Goal: Information Seeking & Learning: Learn about a topic

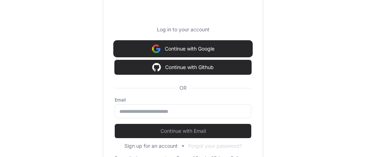
click at [189, 50] on button "Continue with Google" at bounding box center [183, 49] width 136 height 14
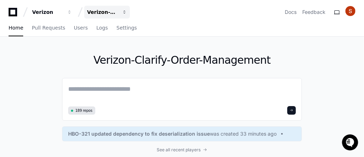
click at [72, 12] on span "button" at bounding box center [69, 12] width 5 height 5
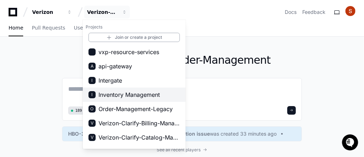
scroll to position [57, 0]
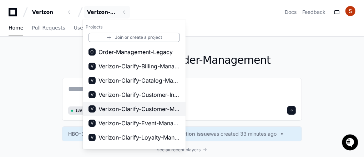
click at [148, 110] on span "Verizon-Clarify-Customer-Management" at bounding box center [139, 109] width 81 height 9
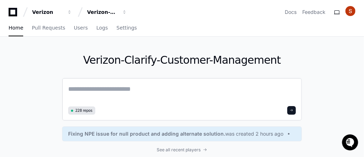
click at [92, 89] on textarea at bounding box center [182, 94] width 228 height 20
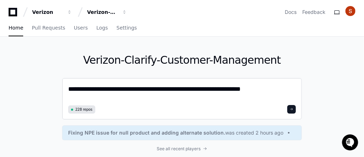
click at [222, 90] on textarea "**********" at bounding box center [182, 93] width 228 height 19
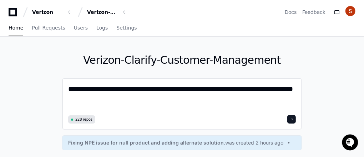
scroll to position [0, 0]
click at [99, 99] on textarea "**********" at bounding box center [182, 98] width 228 height 29
type textarea "**********"
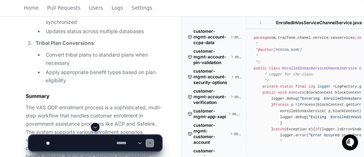
scroll to position [4155, 0]
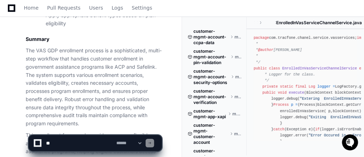
click at [58, 145] on textarea at bounding box center [80, 144] width 70 height 16
type textarea "*"
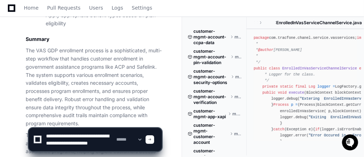
scroll to position [2, 0]
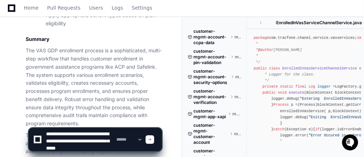
click at [67, 149] on textarea at bounding box center [80, 140] width 70 height 23
drag, startPoint x: 67, startPoint y: 149, endPoint x: 62, endPoint y: 150, distance: 5.2
click at [62, 150] on textarea at bounding box center [80, 140] width 70 height 23
click at [61, 148] on textarea at bounding box center [80, 140] width 70 height 23
click at [74, 149] on textarea at bounding box center [80, 140] width 70 height 23
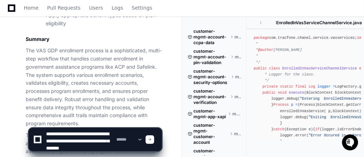
click at [106, 149] on textarea at bounding box center [80, 140] width 70 height 23
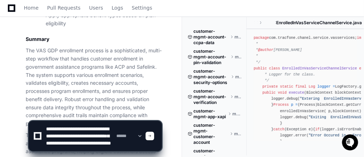
scroll to position [9, 0]
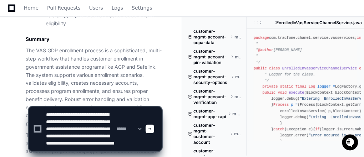
click at [94, 142] on textarea at bounding box center [80, 129] width 70 height 44
click at [109, 148] on textarea at bounding box center [80, 129] width 70 height 44
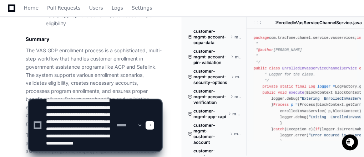
type textarea "**********"
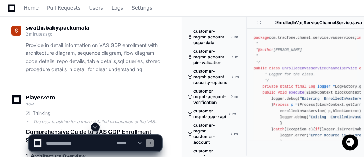
scroll to position [4378, 0]
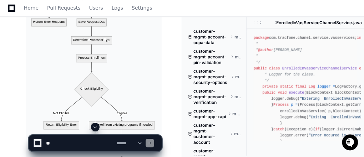
scroll to position [5177, 0]
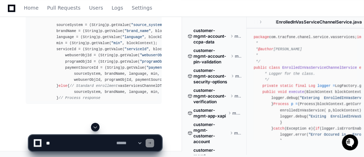
click at [95, 128] on span at bounding box center [95, 128] width 6 height 6
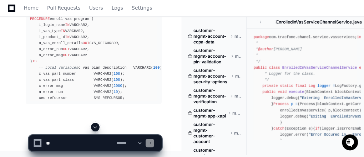
scroll to position [6265, 0]
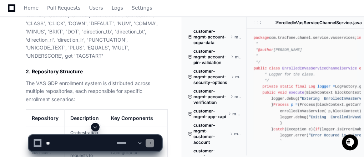
scroll to position [4551, 0]
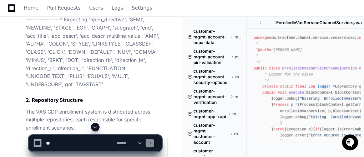
drag, startPoint x: 45, startPoint y: 29, endPoint x: 85, endPoint y: 32, distance: 40.1
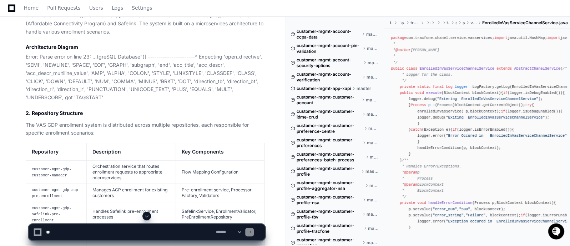
scroll to position [3436, 0]
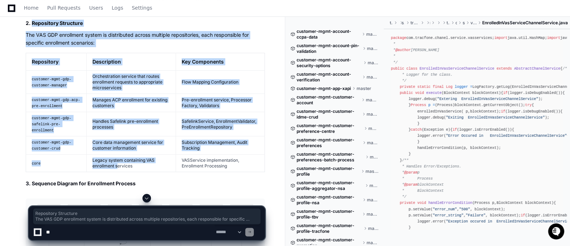
scroll to position [3526, 0]
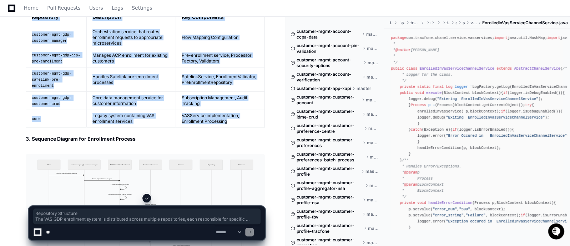
drag, startPoint x: 32, startPoint y: 104, endPoint x: 246, endPoint y: 110, distance: 213.9
copy article "Repository Structure The VAS GDP enrollment system is distributed across multip…"
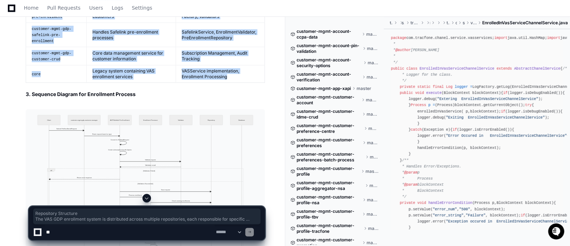
click at [165, 142] on img at bounding box center [145, 194] width 239 height 171
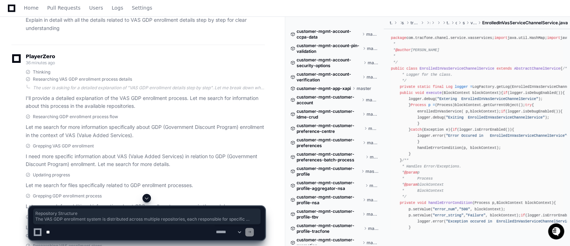
scroll to position [0, 0]
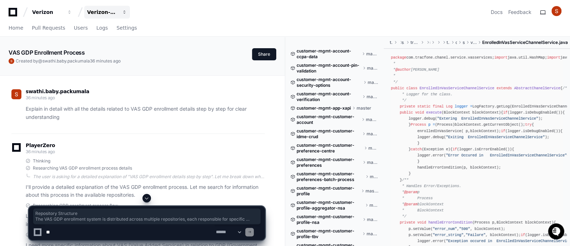
click at [72, 12] on span "button" at bounding box center [69, 12] width 5 height 5
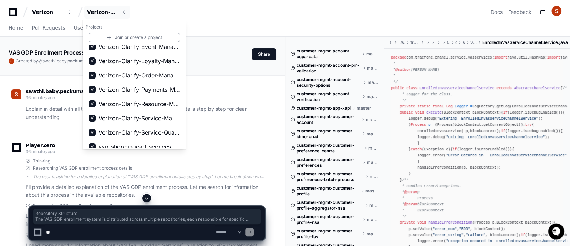
scroll to position [140, 0]
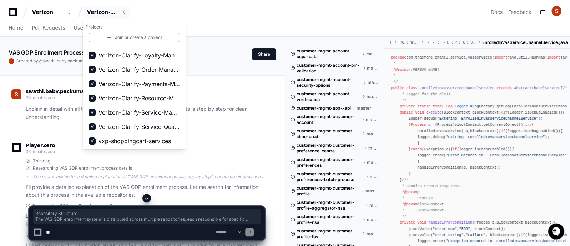
click at [228, 145] on div "PlayerZero 36 minutes ago" at bounding box center [137, 149] width 253 height 12
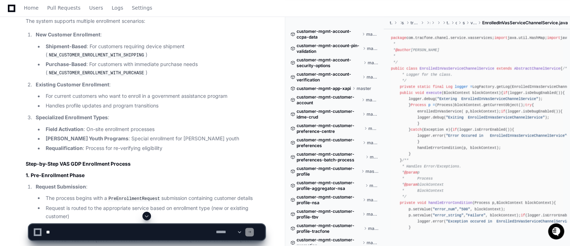
scroll to position [848, 0]
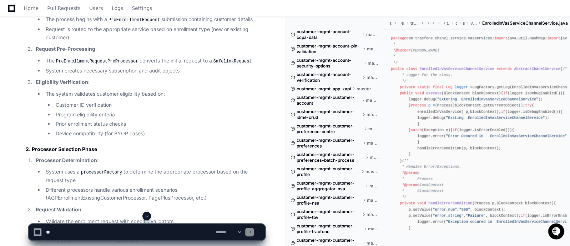
click at [73, 232] on textarea at bounding box center [130, 232] width 170 height 16
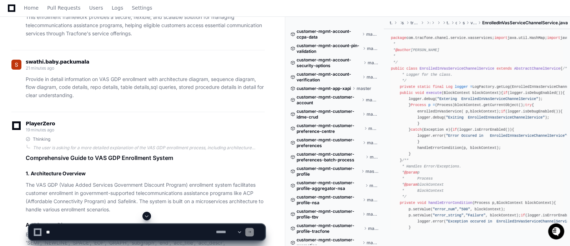
scroll to position [3168, 0]
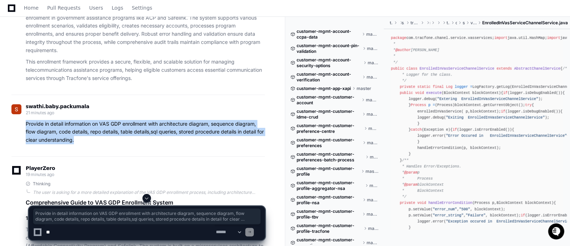
drag, startPoint x: 82, startPoint y: 131, endPoint x: 21, endPoint y: 116, distance: 62.5
click at [21, 120] on div "Provide in detail information on VAS GDP enrollment with architecture diagram, …" at bounding box center [137, 132] width 253 height 24
copy p "Provide in detail information on VAS GDP enrollment with architecture diagram, …"
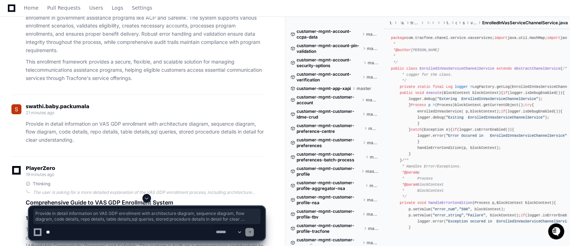
click at [76, 231] on textarea at bounding box center [130, 232] width 170 height 16
paste textarea "**********"
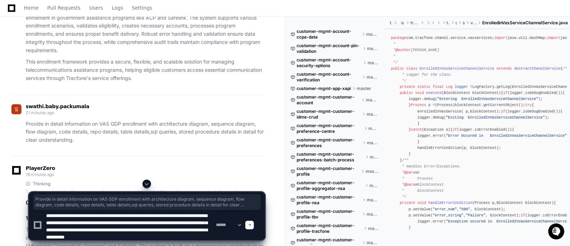
scroll to position [9, 0]
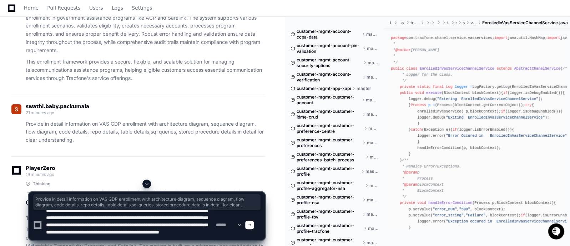
drag, startPoint x: 78, startPoint y: 231, endPoint x: 146, endPoint y: 226, distance: 68.4
click at [146, 226] on textarea at bounding box center [130, 225] width 170 height 30
type textarea "**********"
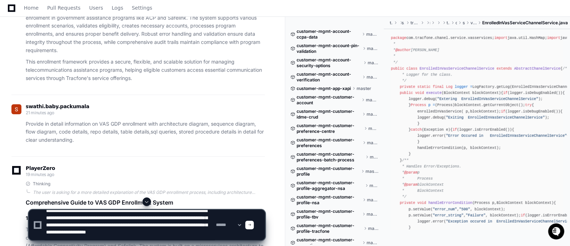
click at [251, 225] on span at bounding box center [250, 225] width 4 height 4
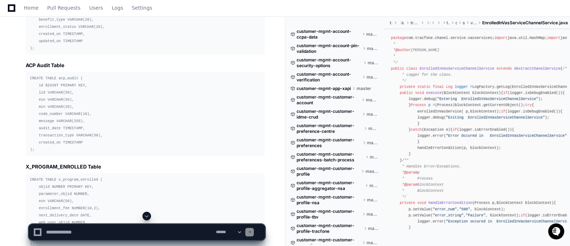
scroll to position [4507, 0]
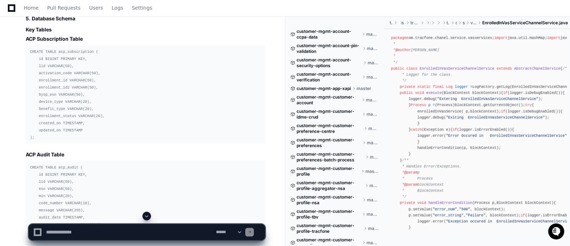
click at [64, 50] on code "CREATE TABLE acp_subscription ( id BIGINT PRIMARY KEY, lid VARCHAR(50), activat…" at bounding box center [67, 95] width 75 height 90
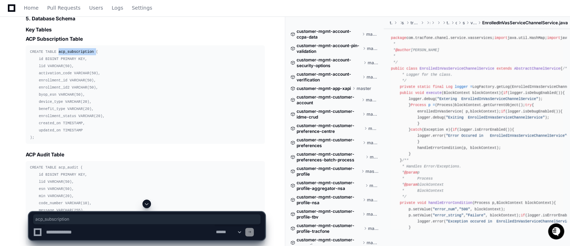
copy code "acp_subscription"
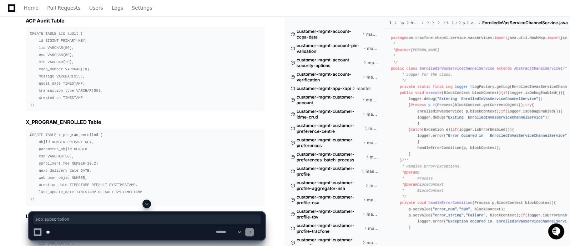
scroll to position [4730, 0]
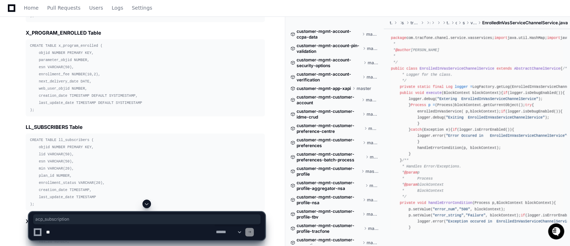
click at [65, 138] on code "CREATE TABLE ll_subscribers ( objid NUMBER PRIMARY KEY, lid VARCHAR(50), esn VA…" at bounding box center [67, 172] width 75 height 69
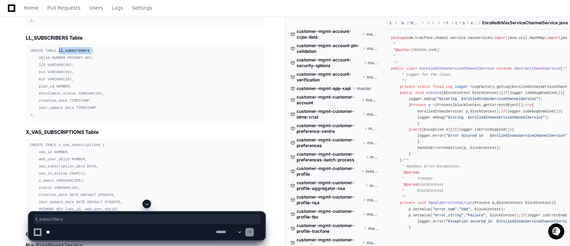
click at [78, 143] on code "CREATE TABLE x_vas_subscriptions ( vas_id NUMBER, web_user_objid NUMBER, vas_su…" at bounding box center [76, 181] width 92 height 76
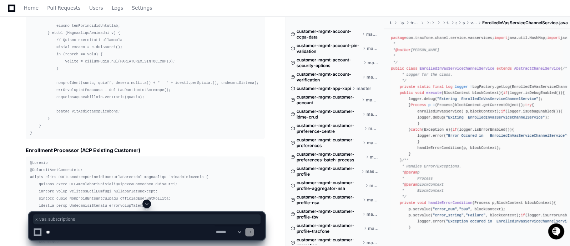
scroll to position [5355, 0]
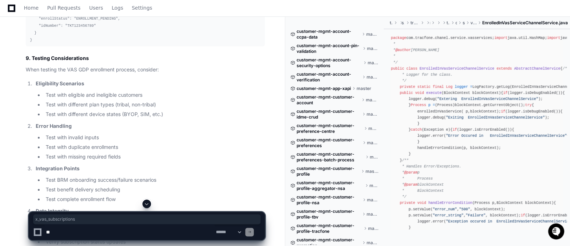
scroll to position [8747, 0]
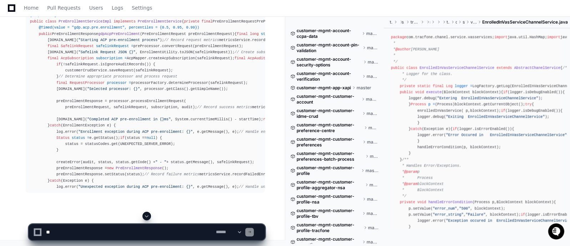
scroll to position [11246, 0]
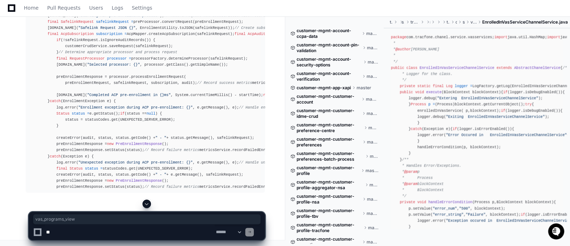
scroll to position [11778, 0]
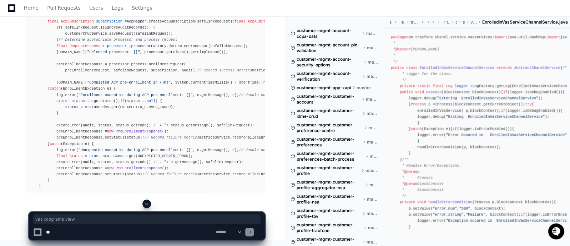
click at [148, 205] on span at bounding box center [147, 204] width 6 height 6
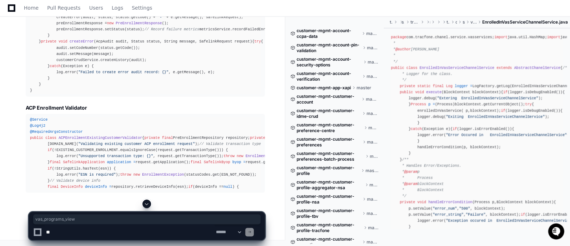
scroll to position [12003, 0]
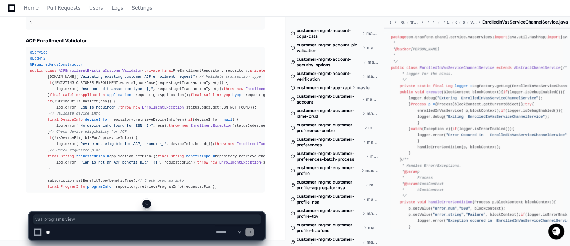
click at [148, 204] on span at bounding box center [147, 204] width 6 height 6
click at [148, 204] on app-app-chat-input "**********" at bounding box center [147, 220] width 237 height 41
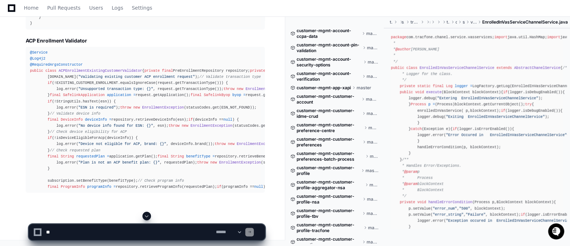
scroll to position [12211, 0]
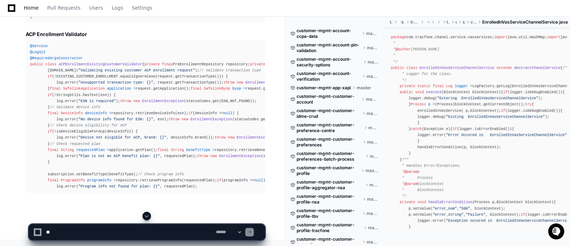
scroll to position [12211, 0]
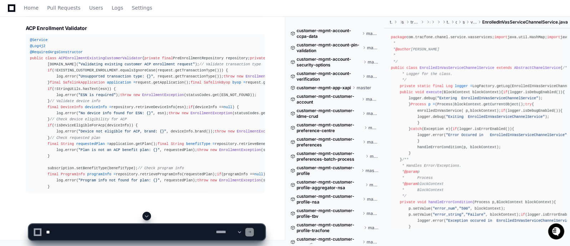
click at [146, 217] on span at bounding box center [147, 216] width 6 height 6
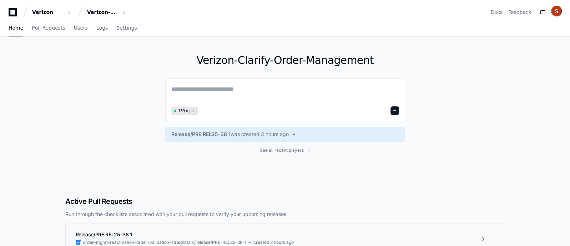
click at [560, 10] on img at bounding box center [557, 11] width 10 height 10
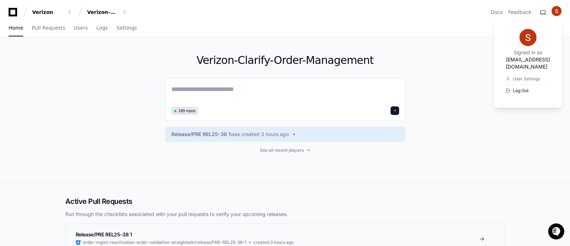
click at [506, 85] on button "Log Out" at bounding box center [528, 91] width 44 height 12
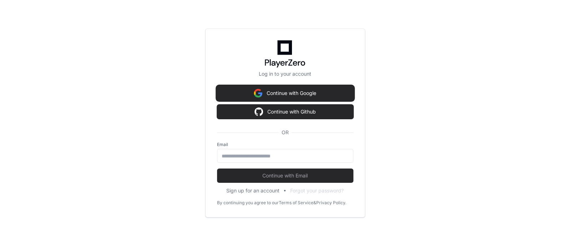
click at [271, 95] on button "Continue with Google" at bounding box center [285, 93] width 136 height 14
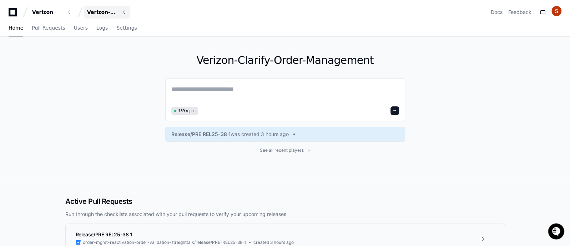
click at [63, 11] on div "Verizon-Clarify-Order-Management" at bounding box center [47, 12] width 31 height 7
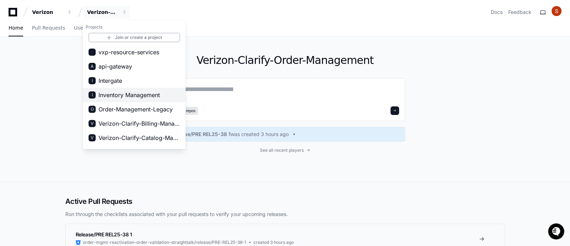
click at [123, 95] on span "Inventory Management" at bounding box center [129, 95] width 61 height 9
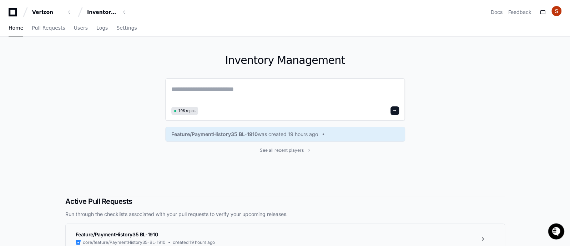
click at [183, 90] on textarea at bounding box center [285, 94] width 228 height 20
paste textarea "**********"
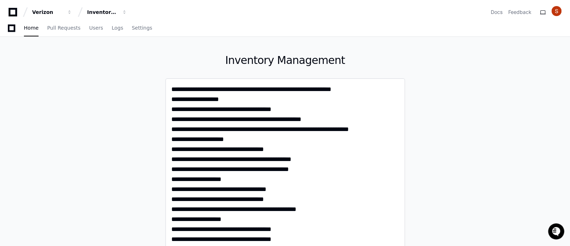
scroll to position [134, 0]
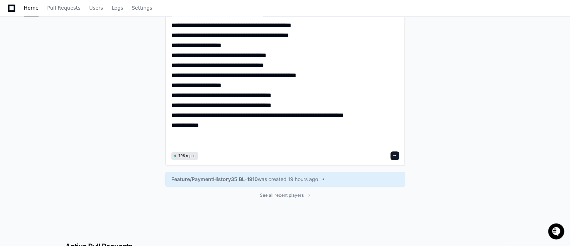
click at [171, 136] on textarea "**********" at bounding box center [285, 49] width 228 height 199
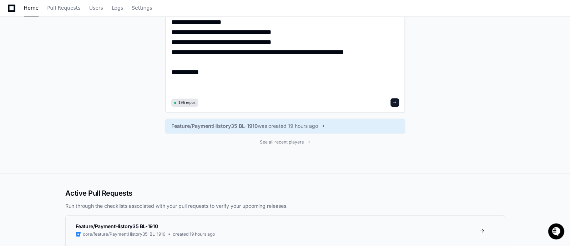
scroll to position [63, 0]
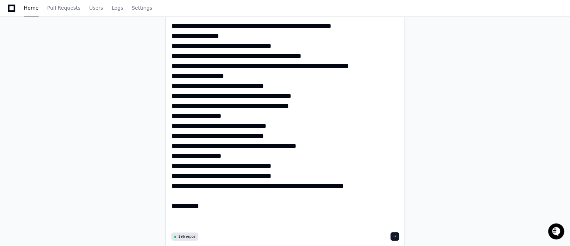
click at [207, 214] on textarea "**********" at bounding box center [285, 125] width 228 height 209
type textarea "**********"
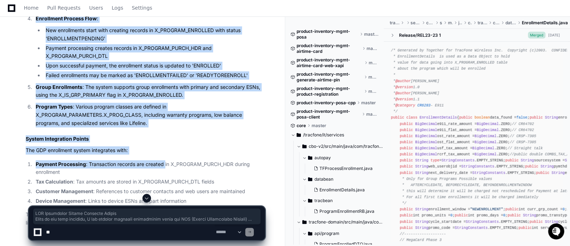
scroll to position [1488, 0]
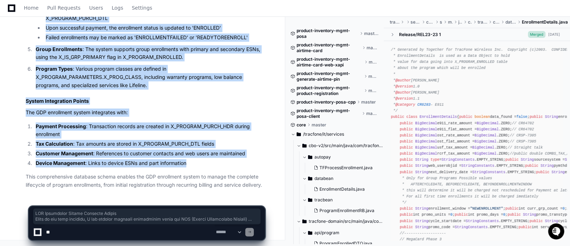
drag, startPoint x: 27, startPoint y: 77, endPoint x: 205, endPoint y: 155, distance: 194.7
copy div "GDP Enrollment System Database Schema Based on the code analysis, I can provide…"
click at [66, 232] on textarea at bounding box center [130, 232] width 170 height 16
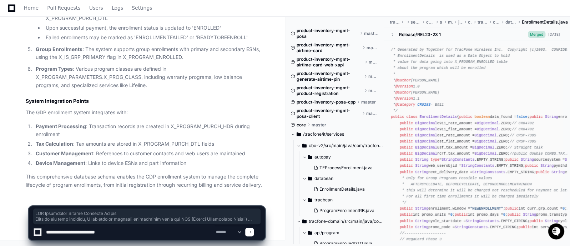
type textarea "**********"
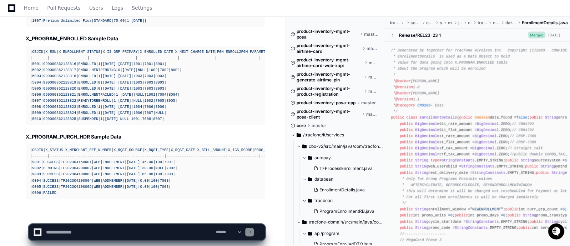
scroll to position [2702, 0]
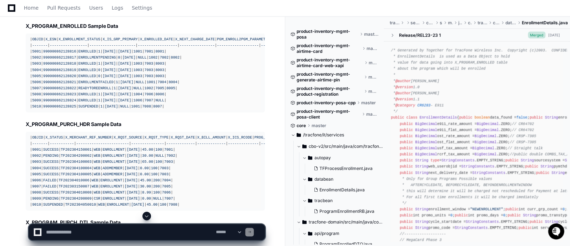
click at [148, 214] on span at bounding box center [147, 216] width 6 height 6
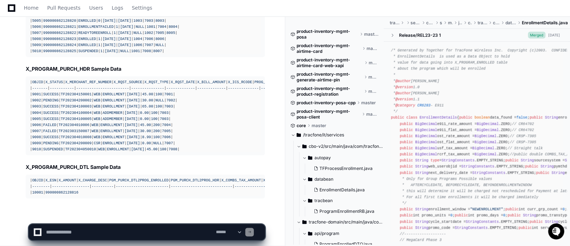
scroll to position [2770, 0]
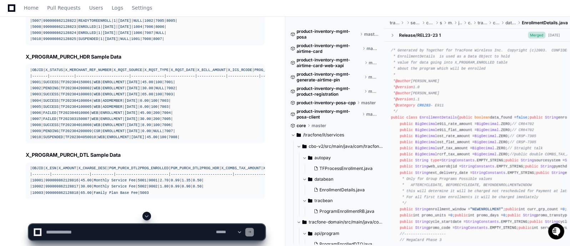
click at [146, 218] on span at bounding box center [147, 216] width 6 height 6
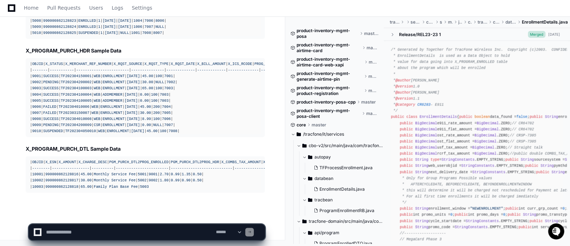
click at [146, 218] on app-app-chat-input "**********" at bounding box center [147, 226] width 237 height 29
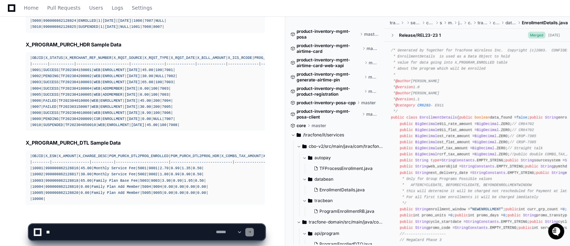
scroll to position [2800, 0]
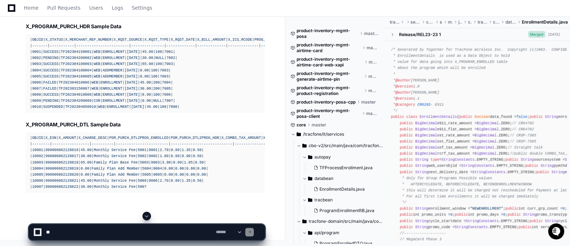
click at [127, 135] on article "I'll provide representative sample data for the GDP enrollment system's key tab…" at bounding box center [145, 6] width 239 height 372
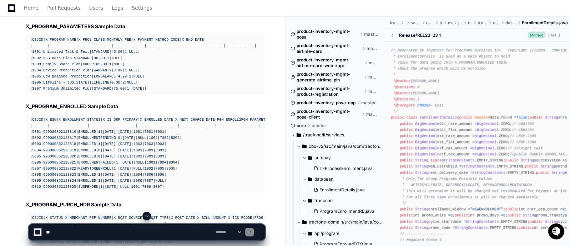
scroll to position [2667, 0]
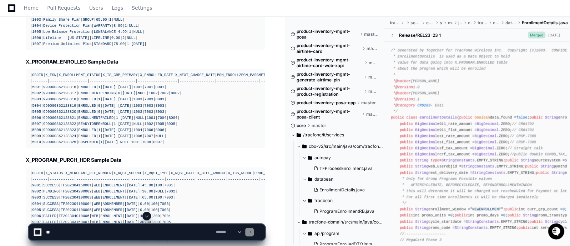
click at [156, 113] on div "Thinking The user is asking for some example data from the GDP enrollment syste…" at bounding box center [137, 131] width 253 height 390
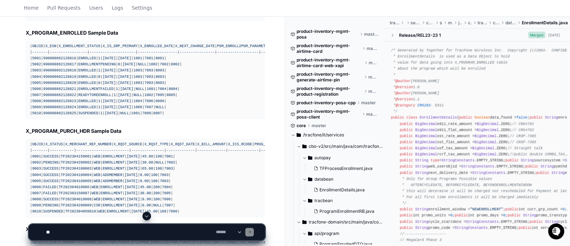
scroll to position [2740, 0]
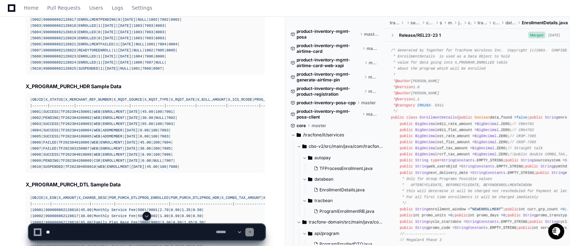
click at [59, 40] on span "990000862128820" at bounding box center [59, 38] width 33 height 4
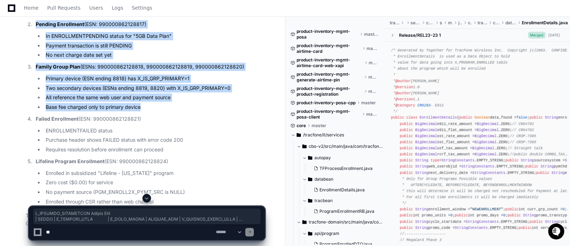
scroll to position [3097, 0]
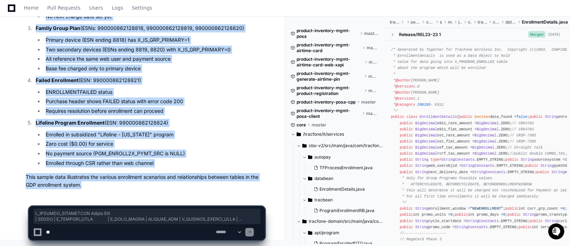
drag, startPoint x: 26, startPoint y: 92, endPoint x: 158, endPoint y: 183, distance: 160.3
copy article "X_PROGRAM_PARAMETERS Sample Data | OBJID | X_PROGRAM_NAME | X_PROG_CLASS | MONT…"
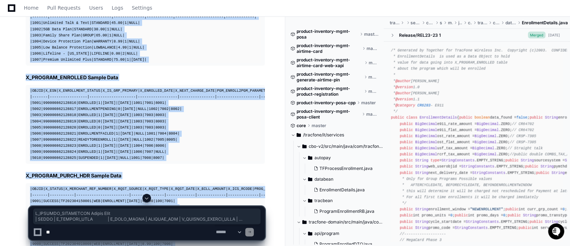
scroll to position [2606, 0]
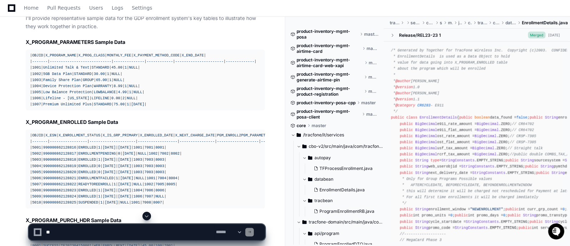
drag, startPoint x: 157, startPoint y: 92, endPoint x: 145, endPoint y: 127, distance: 36.7
click at [145, 126] on h2 "X_PROGRAM_ENROLLED Sample Data" at bounding box center [145, 122] width 239 height 7
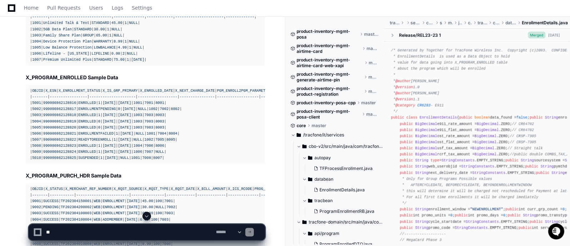
scroll to position [2695, 0]
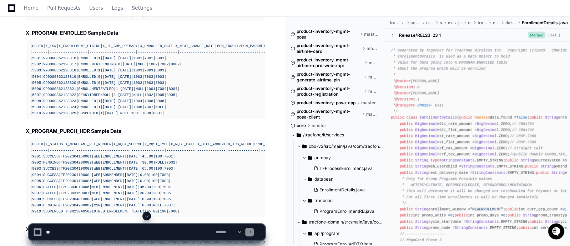
click at [131, 103] on span "[DATE]" at bounding box center [124, 101] width 13 height 4
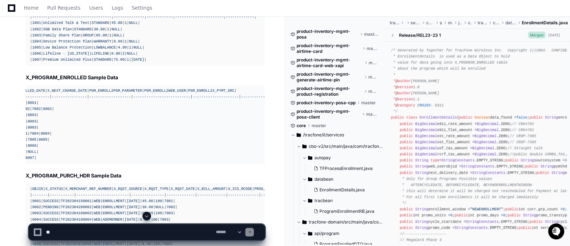
scroll to position [2606, 0]
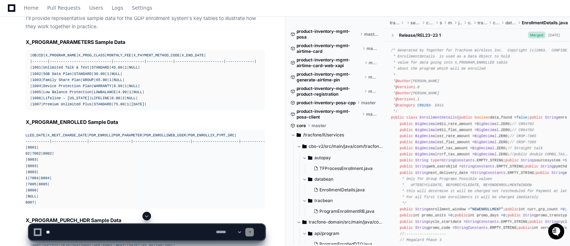
click at [131, 94] on span "1" at bounding box center [130, 92] width 2 height 4
click at [237, 92] on div "| OBJID | X_PROGRAM_NAME | X_PROG_CLASS | MONTHLY_FEE | X_PAYMENT_METHOD_CODE |…" at bounding box center [145, 79] width 231 height 55
click at [36, 174] on span "8003" at bounding box center [31, 172] width 9 height 4
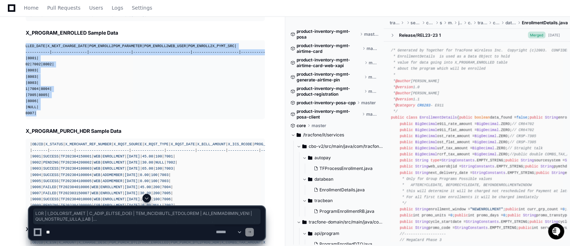
scroll to position [0, 128]
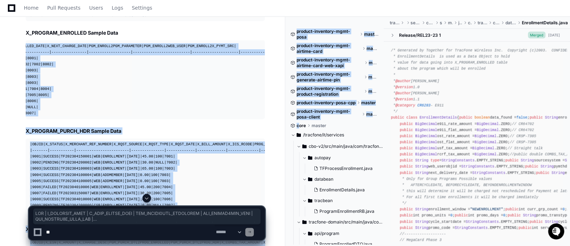
drag, startPoint x: 30, startPoint y: 51, endPoint x: 300, endPoint y: 122, distance: 279.2
click at [25, 85] on span "7003" at bounding box center [20, 83] width 9 height 4
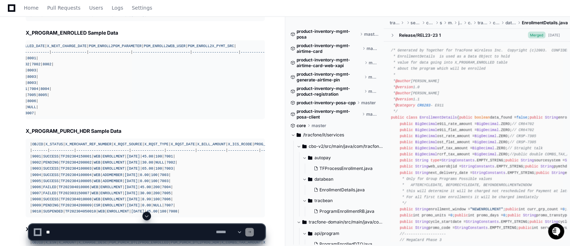
click at [25, 85] on span "7003" at bounding box center [20, 83] width 9 height 4
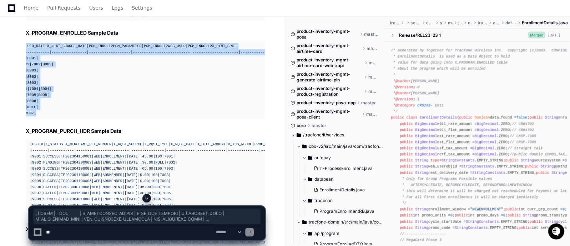
drag, startPoint x: 29, startPoint y: 52, endPoint x: 273, endPoint y: 120, distance: 254.0
copy div "| OBJID | X_ESN | X_ENROLLMENT_STATUS | X_IS_GRP_PRIMARY | X_ENROLLED_DATE | X_…"
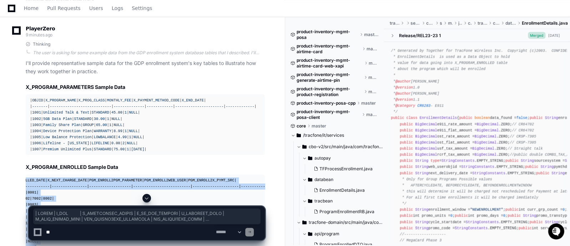
scroll to position [2606, 0]
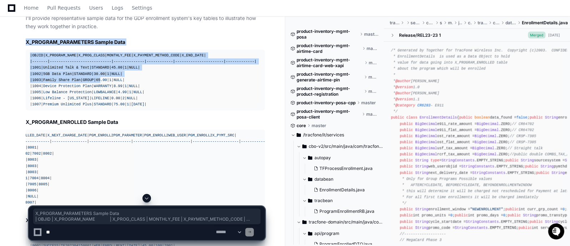
drag, startPoint x: 87, startPoint y: 50, endPoint x: 141, endPoint y: 86, distance: 64.6
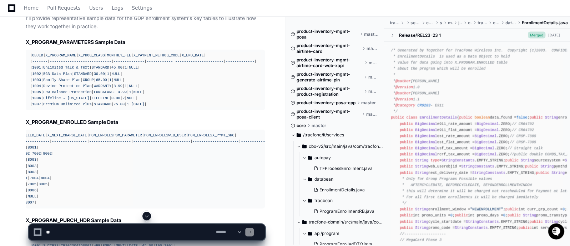
click at [179, 126] on h2 "X_PROGRAM_ENROLLED Sample Data" at bounding box center [145, 122] width 239 height 7
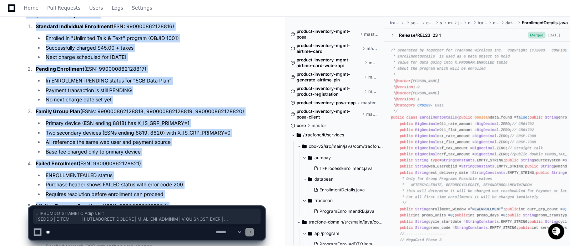
scroll to position [3097, 0]
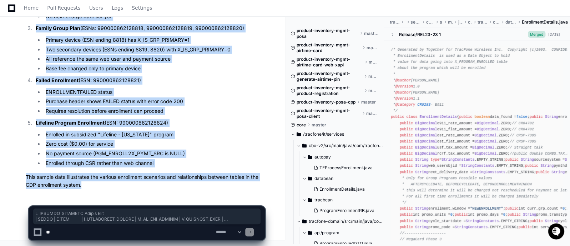
drag, startPoint x: 24, startPoint y: 129, endPoint x: 104, endPoint y: 187, distance: 99.0
copy article "X_PROGRAM_ENROLLED Sample Data | OBJID | X_ESN | X_ENROLLMENT_STATUS | X_IS_GRP…"
